Goal: Transaction & Acquisition: Purchase product/service

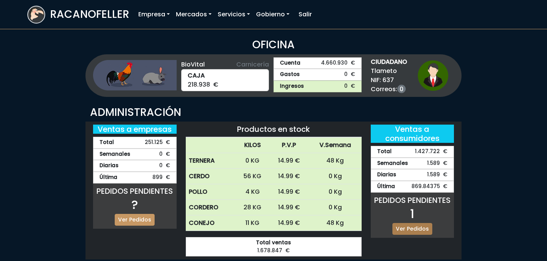
click at [410, 230] on link "Ver Pedidos" at bounding box center [412, 229] width 40 height 12
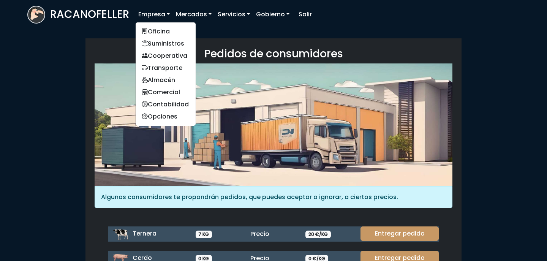
click at [163, 11] on link "Empresa" at bounding box center [154, 14] width 38 height 15
click at [175, 44] on link "Suministros" at bounding box center [166, 44] width 60 height 12
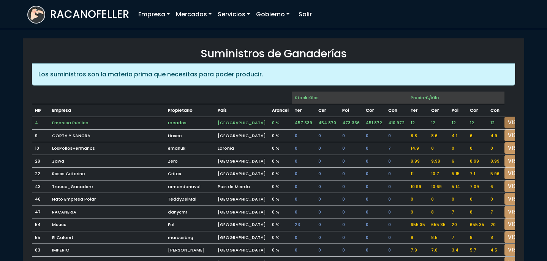
click at [504, 123] on link "VISITAR" at bounding box center [517, 123] width 27 height 12
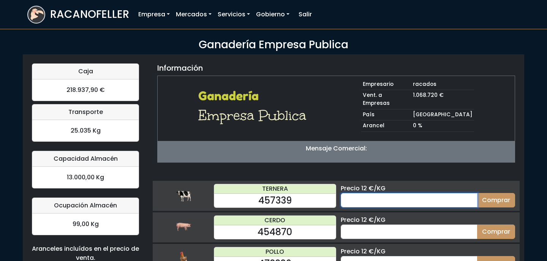
click at [409, 193] on input "number" at bounding box center [409, 200] width 137 height 14
type input "20"
click at [477, 193] on button "Comprar" at bounding box center [496, 200] width 38 height 14
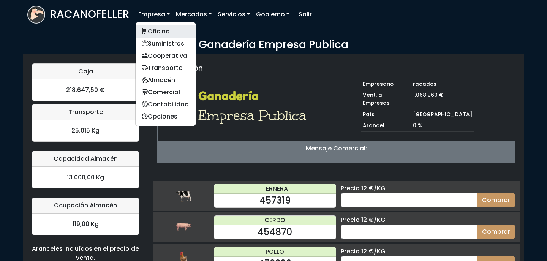
click at [169, 32] on link "Oficina" at bounding box center [166, 31] width 60 height 12
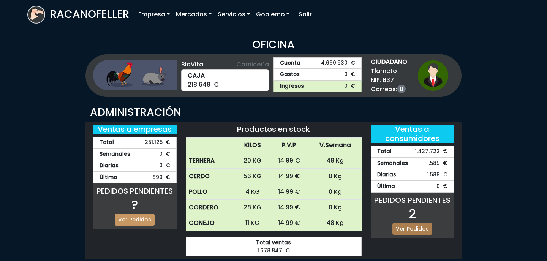
click at [397, 227] on link "Ver Pedidos" at bounding box center [412, 229] width 40 height 12
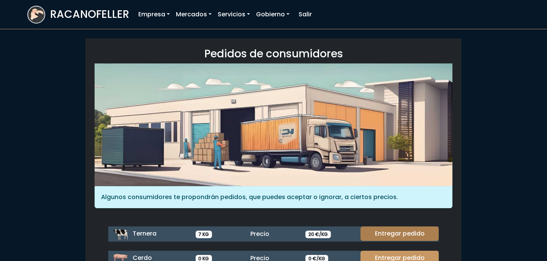
click at [395, 230] on link "Entregar pedido" at bounding box center [399, 233] width 78 height 14
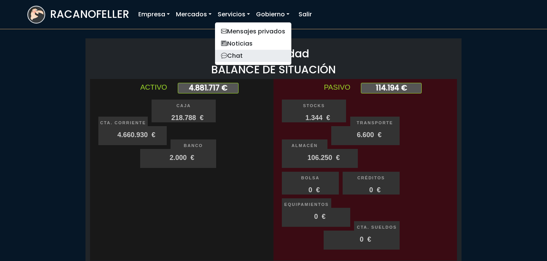
click at [246, 55] on link "Chat" at bounding box center [253, 56] width 76 height 12
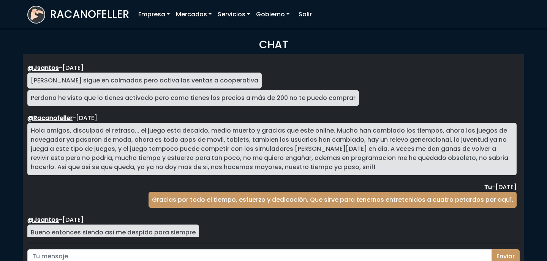
scroll to position [1392, 0]
